Goal: Complete application form

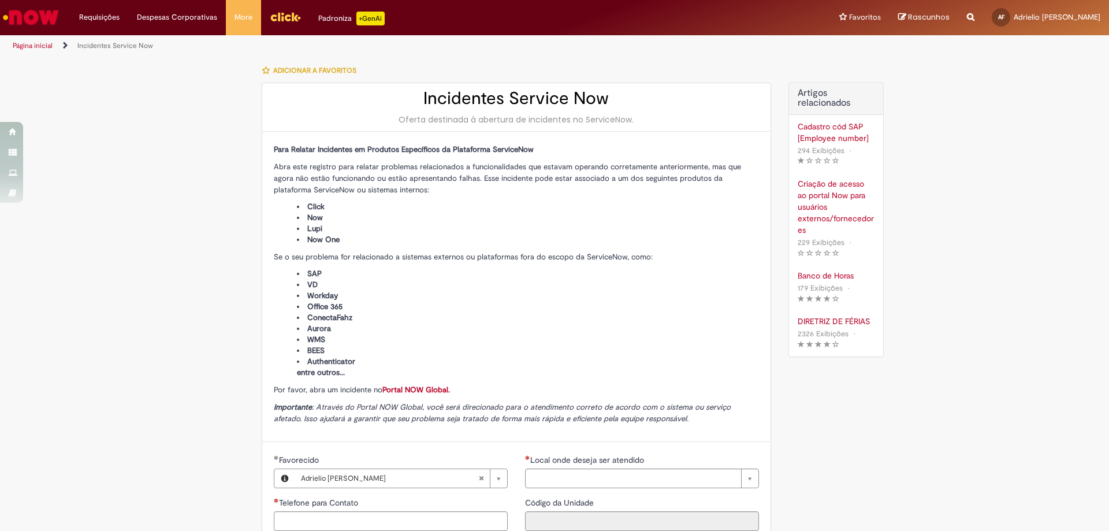
type input "**********"
type input "****"
click at [18, 27] on img "Ir para a Homepage" at bounding box center [31, 17] width 60 height 23
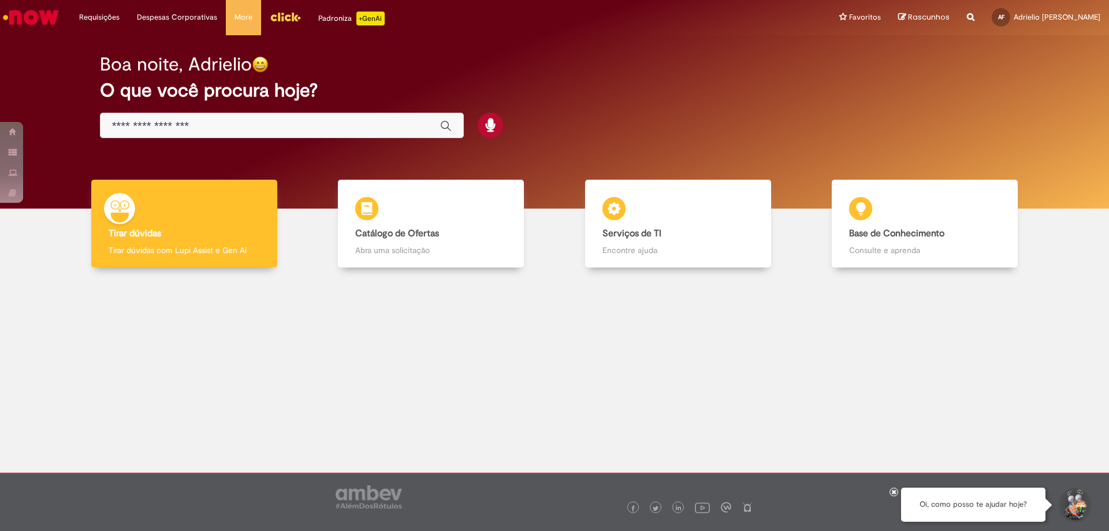
click at [276, 14] on img "Menu Cabeçalho" at bounding box center [285, 16] width 31 height 17
